Goal: Transaction & Acquisition: Purchase product/service

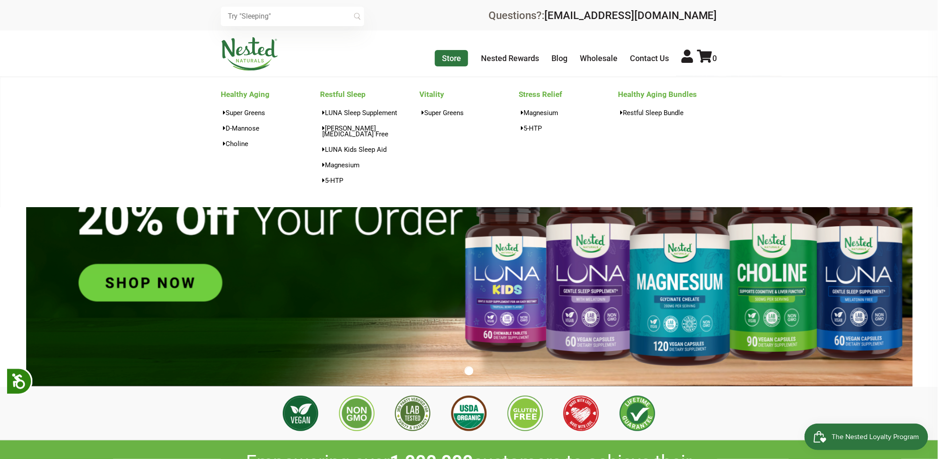
click at [454, 59] on link "Store" at bounding box center [451, 58] width 33 height 16
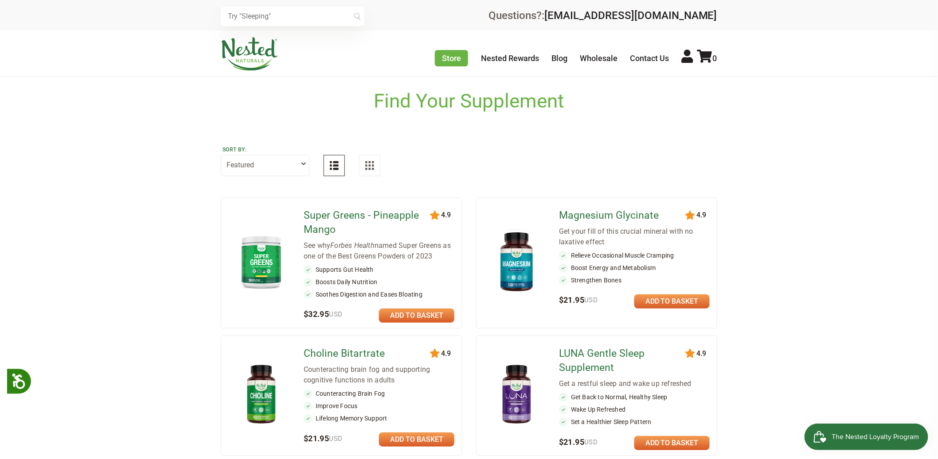
click at [616, 213] on link "Magnesium Glycinate" at bounding box center [623, 216] width 128 height 14
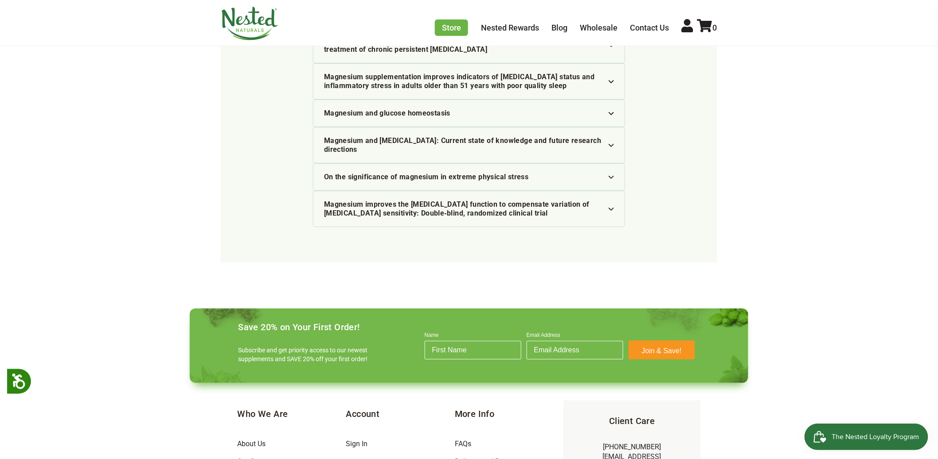
scroll to position [2734, 0]
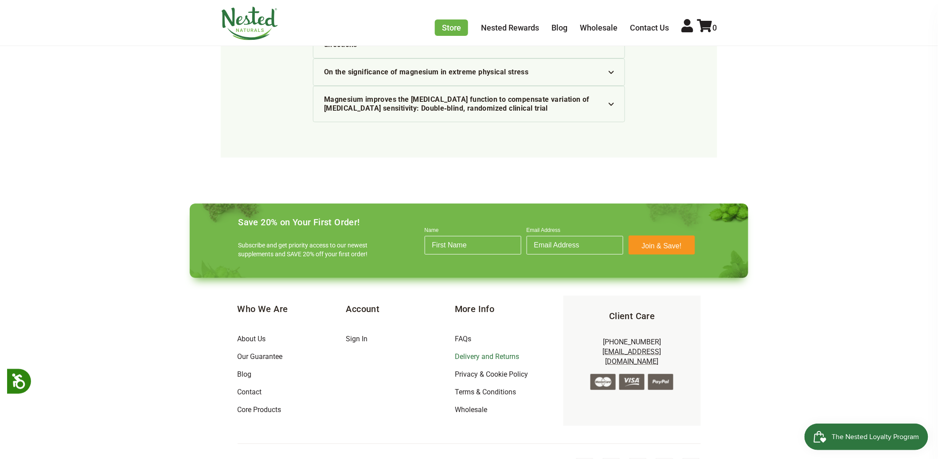
click at [496, 353] on link "Delivery and Returns" at bounding box center [487, 357] width 64 height 8
